Goal: Task Accomplishment & Management: Complete application form

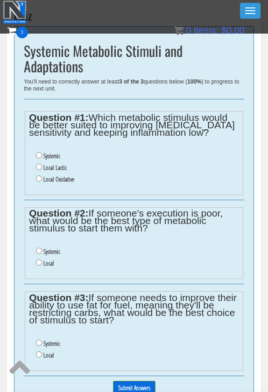
scroll to position [247, 0]
click at [59, 157] on label "Systemic" at bounding box center [51, 155] width 17 height 7
click at [42, 157] on input "Systemic" at bounding box center [39, 155] width 6 height 6
radio input "true"
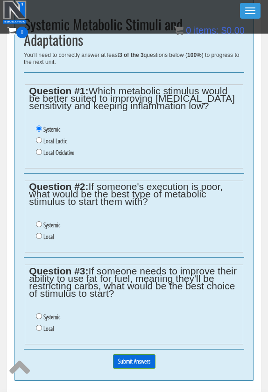
scroll to position [276, 0]
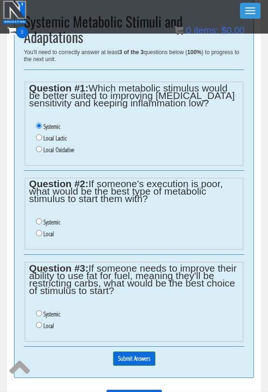
click at [60, 219] on label "Systemic" at bounding box center [51, 221] width 17 height 7
click at [42, 219] on input "Systemic" at bounding box center [39, 221] width 6 height 6
radio input "true"
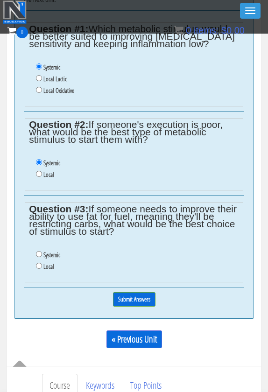
scroll to position [337, 0]
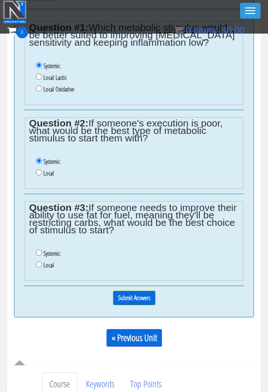
click at [49, 249] on label "Systemic" at bounding box center [51, 252] width 17 height 7
click at [42, 249] on input "Systemic" at bounding box center [39, 252] width 6 height 6
radio input "true"
click at [134, 292] on input "Submit Answers" at bounding box center [134, 297] width 42 height 14
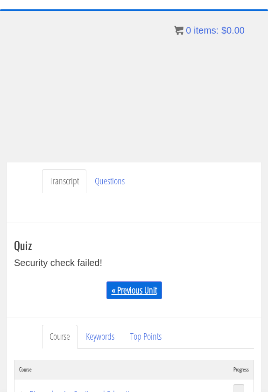
scroll to position [58, 0]
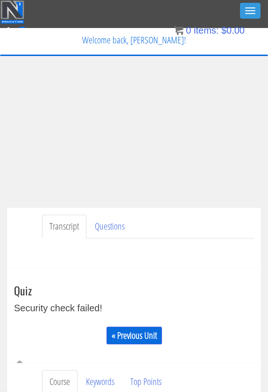
scroll to position [0, 0]
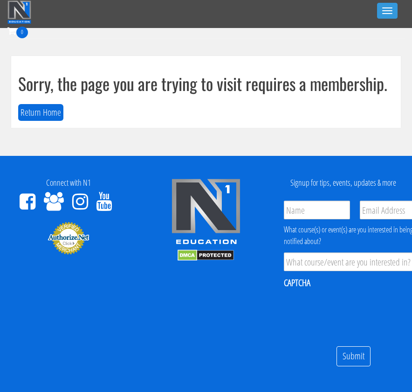
scroll to position [0, 7]
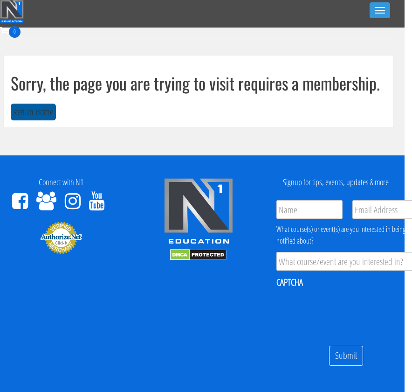
click at [41, 108] on button "Return Home" at bounding box center [33, 112] width 45 height 17
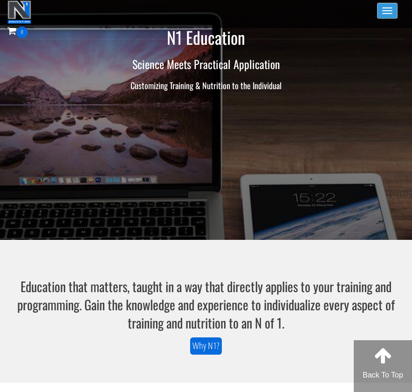
click at [387, 10] on span "button" at bounding box center [387, 10] width 10 height 1
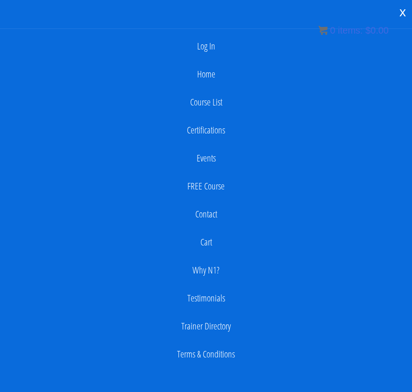
scroll to position [27, 0]
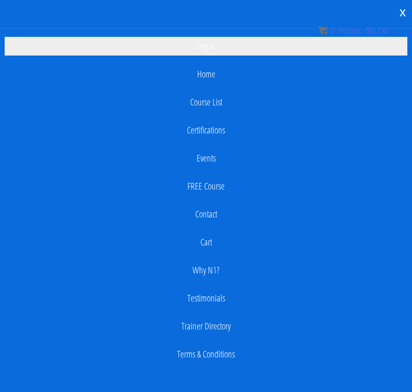
click at [221, 43] on link "Log In" at bounding box center [206, 46] width 403 height 19
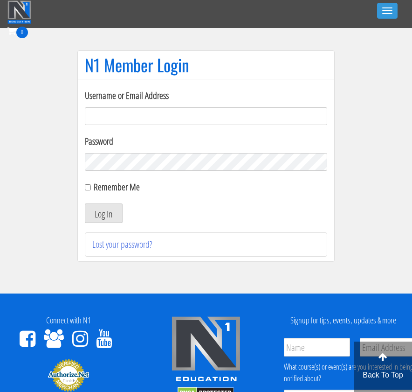
type input "[EMAIL_ADDRESS][DOMAIN_NAME]"
click at [104, 213] on button "Log In" at bounding box center [104, 213] width 38 height 20
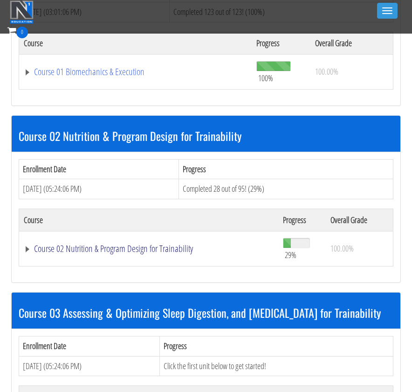
scroll to position [346, 0]
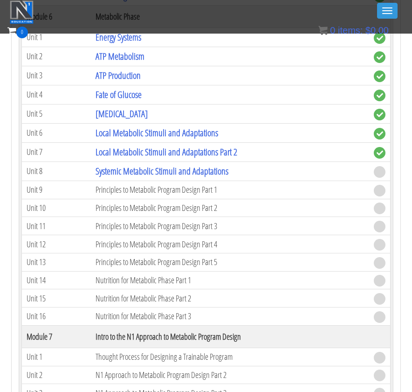
scroll to position [1143, 0]
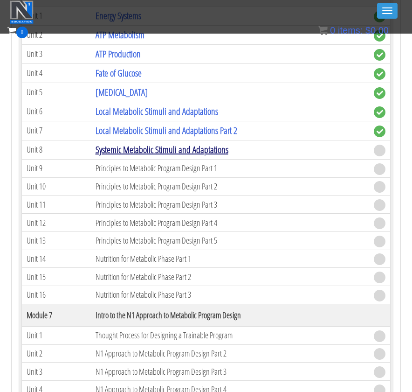
click at [125, 147] on link "Systemic Metabolic Stimuli and Adaptations" at bounding box center [162, 149] width 133 height 13
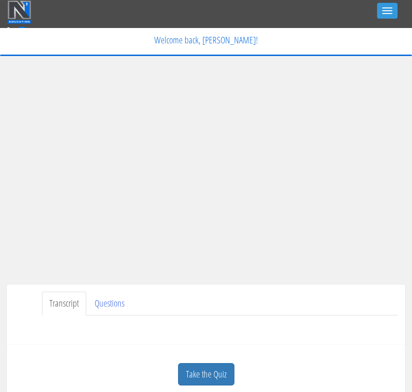
scroll to position [104, 0]
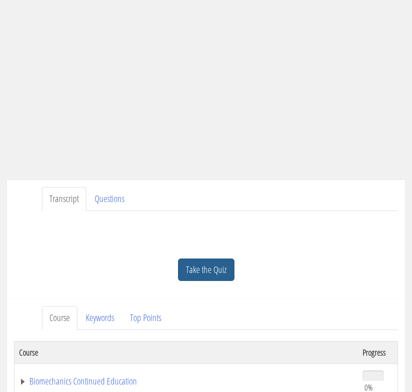
click at [205, 263] on link "Take the Quiz" at bounding box center [206, 269] width 56 height 23
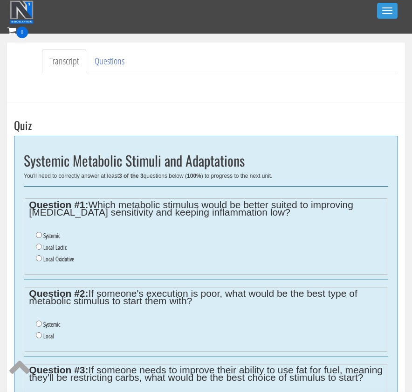
scroll to position [269, 0]
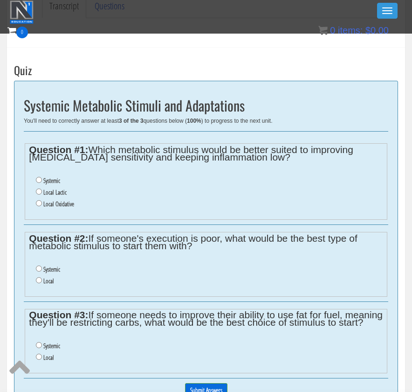
click at [60, 180] on label "Systemic" at bounding box center [51, 180] width 17 height 7
click at [42, 180] on input "Systemic" at bounding box center [39, 180] width 6 height 6
radio input "true"
click at [64, 263] on li "Systemic" at bounding box center [209, 269] width 347 height 12
click at [60, 265] on label "Systemic" at bounding box center [51, 268] width 17 height 7
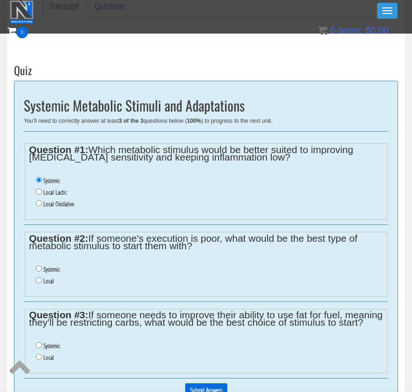
click at [42, 265] on input "Systemic" at bounding box center [39, 268] width 6 height 6
radio input "true"
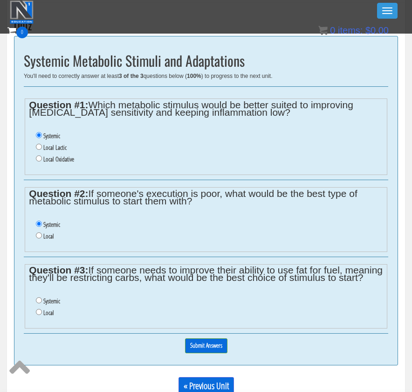
click at [57, 301] on label "Systemic" at bounding box center [51, 300] width 17 height 7
click at [42, 301] on input "Systemic" at bounding box center [39, 300] width 6 height 6
radio input "true"
click at [219, 341] on input "Submit Answers" at bounding box center [206, 345] width 42 height 14
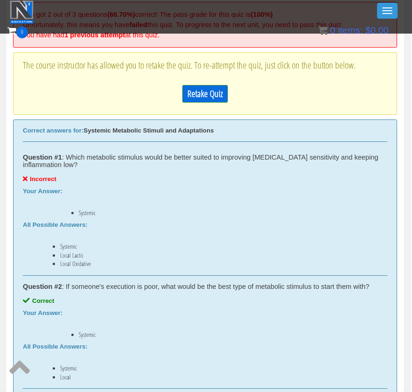
scroll to position [341, 1]
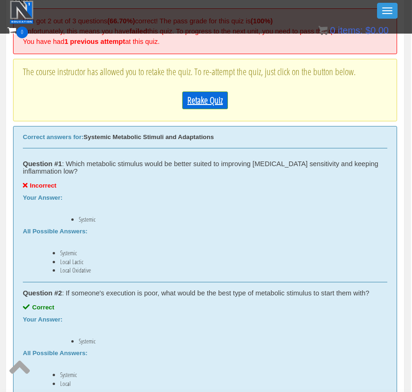
click at [205, 101] on link "Retake Quiz" at bounding box center [205, 100] width 46 height 18
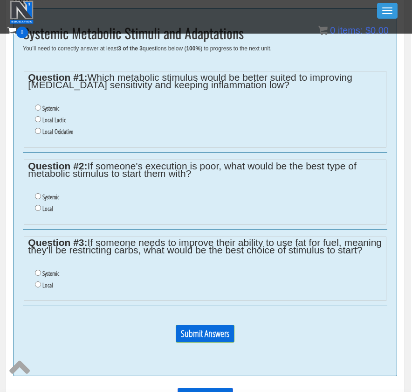
click at [55, 193] on label "Systemic" at bounding box center [50, 196] width 17 height 7
click at [41, 193] on input "Systemic" at bounding box center [38, 196] width 6 height 6
radio input "true"
click at [57, 270] on label "Systemic" at bounding box center [50, 272] width 17 height 7
click at [41, 270] on input "Systemic" at bounding box center [38, 272] width 6 height 6
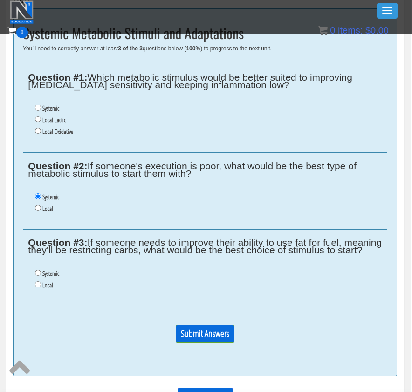
radio input "true"
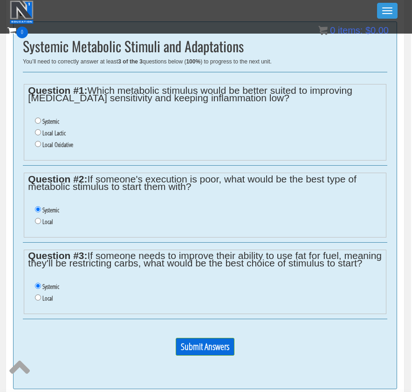
scroll to position [328, 1]
click at [55, 130] on label "Local Lactic" at bounding box center [53, 133] width 23 height 7
click at [41, 130] on input "Local Lactic" at bounding box center [38, 133] width 6 height 6
radio input "true"
click at [191, 338] on input "Submit Answers" at bounding box center [205, 347] width 59 height 18
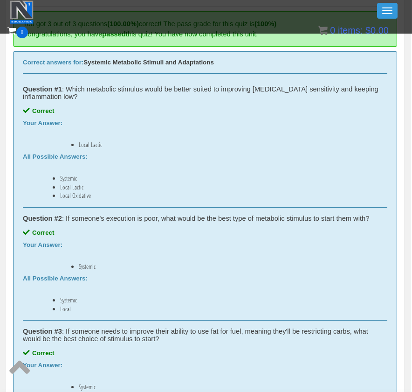
scroll to position [506, 1]
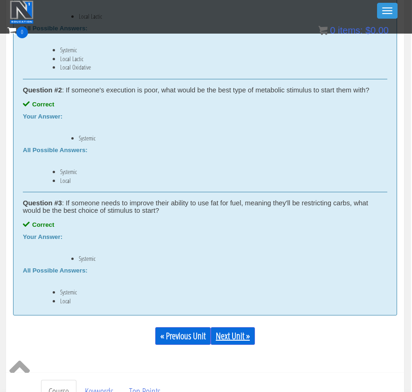
click at [235, 339] on link "Next Unit »" at bounding box center [233, 336] width 44 height 18
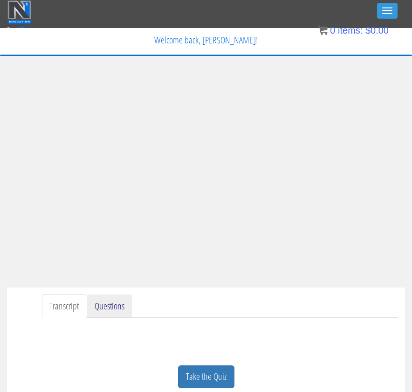
click at [109, 301] on link "Questions" at bounding box center [109, 306] width 45 height 24
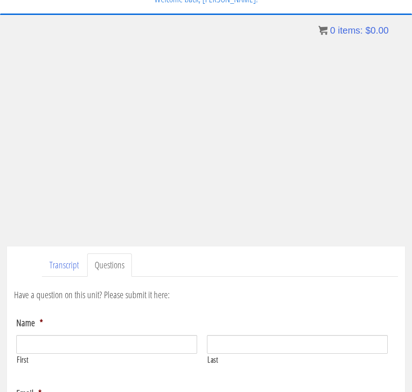
scroll to position [45, 0]
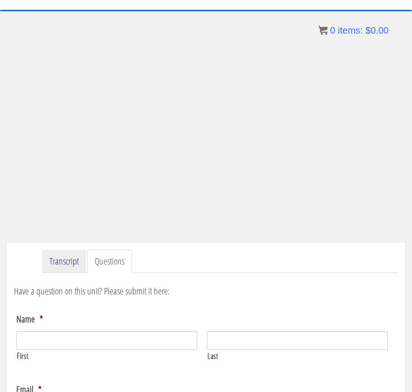
click at [70, 258] on link "Transcript" at bounding box center [64, 261] width 44 height 24
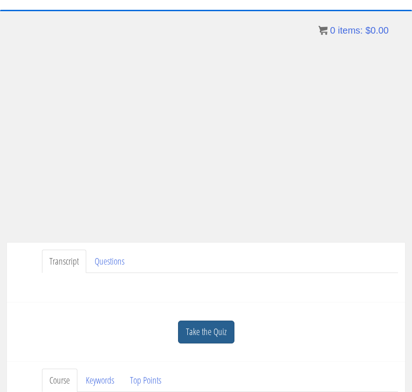
click at [192, 326] on link "Take the Quiz" at bounding box center [206, 331] width 56 height 23
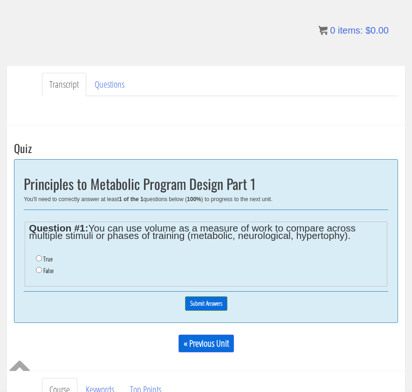
scroll to position [336, 0]
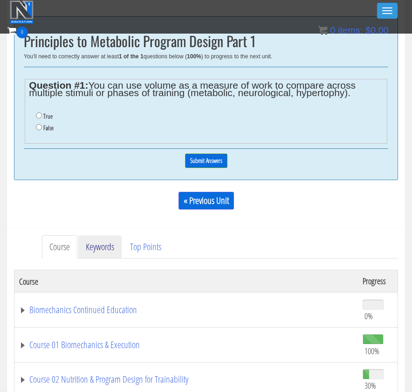
click at [107, 240] on link "Keywords" at bounding box center [99, 247] width 43 height 24
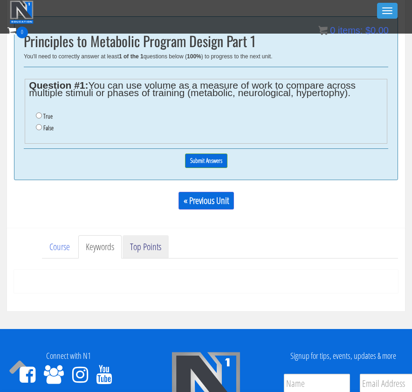
click at [146, 244] on link "Top Points" at bounding box center [146, 247] width 46 height 24
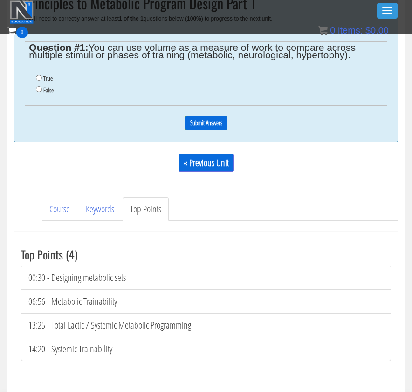
scroll to position [374, 0]
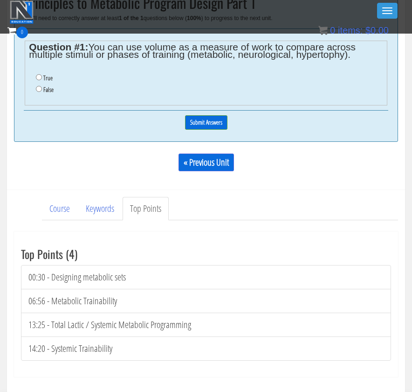
click at [63, 220] on div "Course Progress Biomechanics Continued Education 0% Module 1 Continued Educatio…" at bounding box center [206, 303] width 384 height 167
click at [63, 212] on link "Course" at bounding box center [59, 209] width 35 height 24
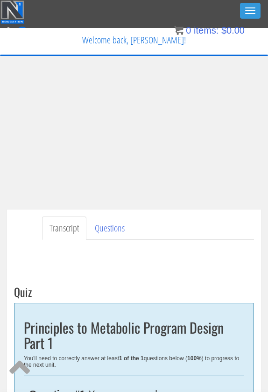
scroll to position [0, 0]
click at [10, 6] on img at bounding box center [12, 11] width 24 height 23
